Goal: Find specific page/section: Find specific page/section

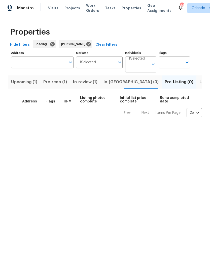
click at [200, 84] on span "Listed (8)" at bounding box center [209, 81] width 19 height 7
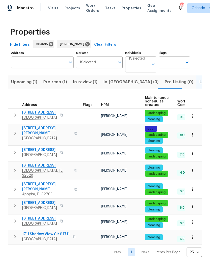
click at [39, 182] on span "1207 Helen St" at bounding box center [46, 187] width 49 height 10
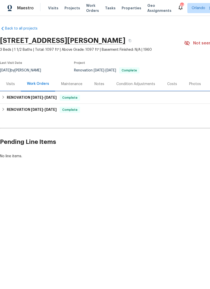
click at [118, 93] on div "RENOVATION 8/28/25 - 8/28/25 Complete" at bounding box center [142, 98] width 285 height 12
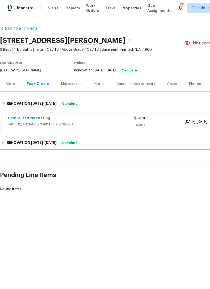
click at [134, 138] on div "RENOVATION 8/19/25 - 9/19/25 Complete" at bounding box center [142, 143] width 285 height 12
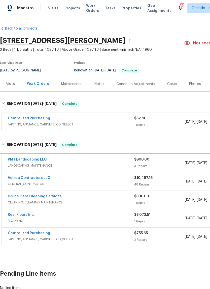
click at [108, 144] on div "RENOVATION 8/19/25 - 9/19/25 Complete" at bounding box center [143, 145] width 282 height 6
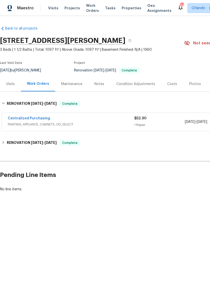
click at [116, 102] on div "RENOVATION 8/28/25 - 8/28/25 Complete" at bounding box center [143, 104] width 282 height 6
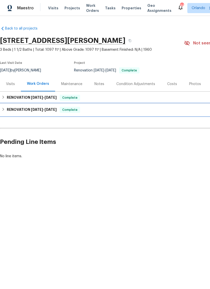
click at [118, 110] on div "RENOVATION 8/19/25 - 9/19/25 Complete" at bounding box center [143, 110] width 282 height 6
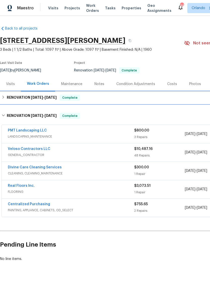
click at [139, 101] on div "RENOVATION 8/28/25 - 8/28/25 Complete" at bounding box center [142, 98] width 285 height 12
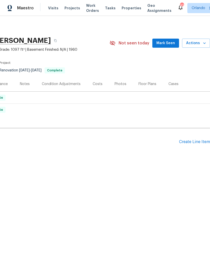
scroll to position [0, 75]
click at [170, 43] on span "Mark Seen" at bounding box center [166, 43] width 19 height 6
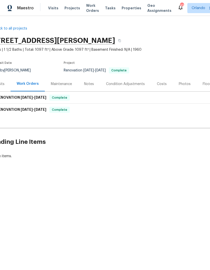
scroll to position [0, -5]
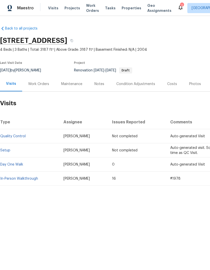
click at [39, 83] on div "Work Orders" at bounding box center [38, 83] width 21 height 5
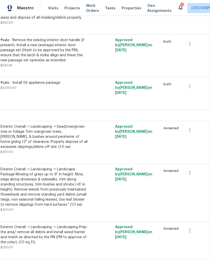
scroll to position [259, 75]
